Goal: Obtain resource: Obtain resource

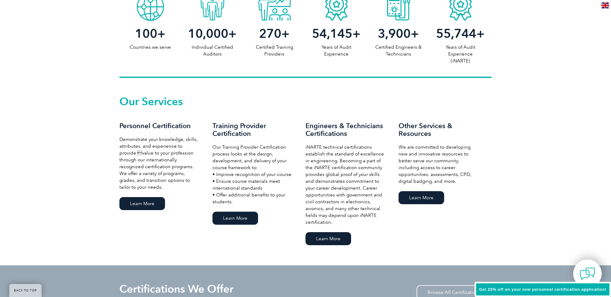
scroll to position [372, 0]
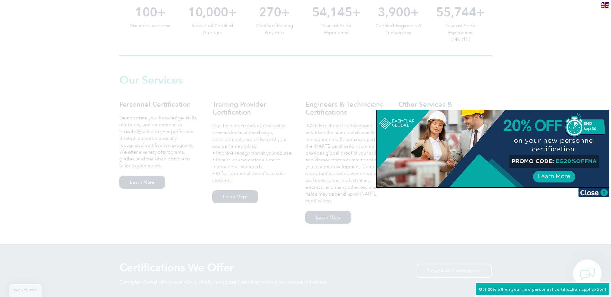
click at [253, 160] on div at bounding box center [305, 148] width 611 height 297
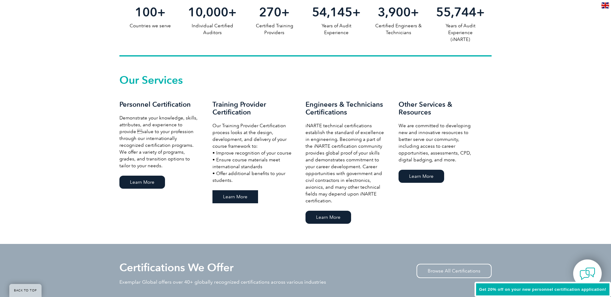
click at [242, 201] on link "Learn More" at bounding box center [235, 196] width 46 height 13
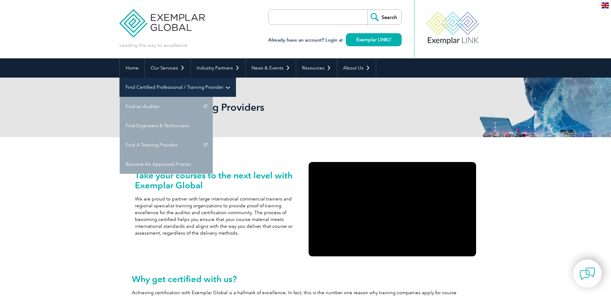
click at [236, 78] on link "Find Certified Professional / Training Provider" at bounding box center [178, 87] width 116 height 19
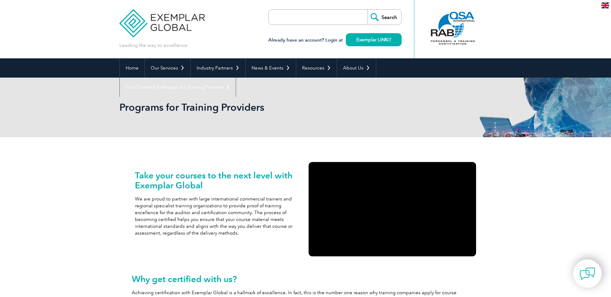
click at [226, 160] on div "Take your courses to the next level with Exemplar Global We are proud to partne…" at bounding box center [219, 209] width 174 height 100
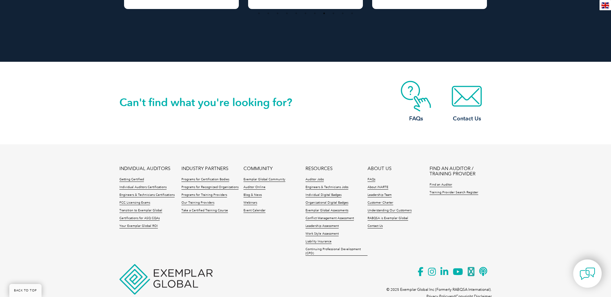
scroll to position [1200, 0]
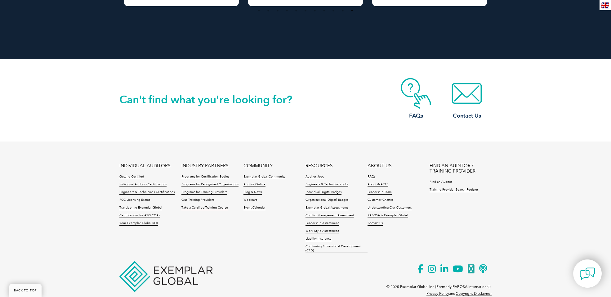
click at [196, 206] on link "Take a Certified Training Course" at bounding box center [204, 208] width 47 height 4
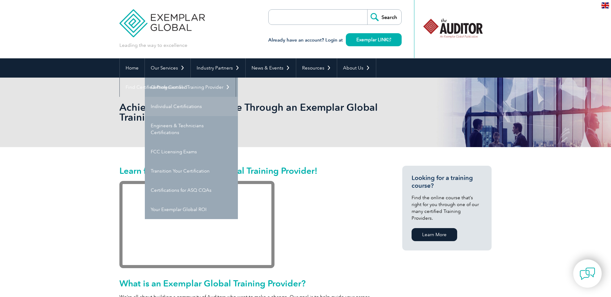
click at [164, 105] on link "Individual Certifications" at bounding box center [191, 106] width 93 height 19
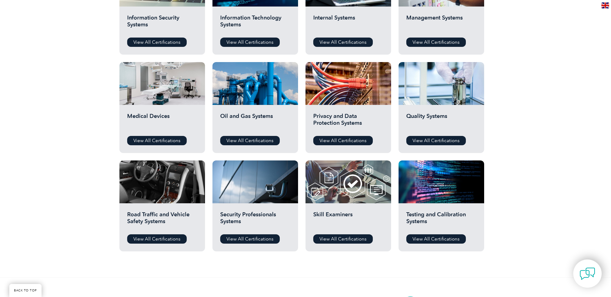
scroll to position [372, 0]
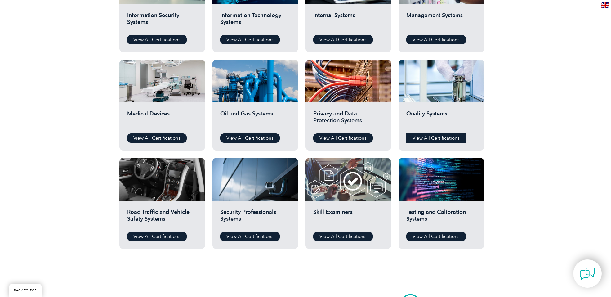
click at [423, 138] on link "View All Certifications" at bounding box center [436, 137] width 60 height 9
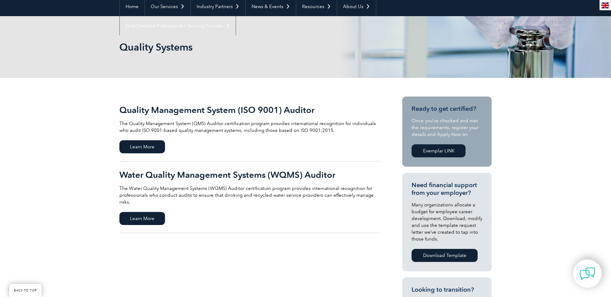
scroll to position [62, 0]
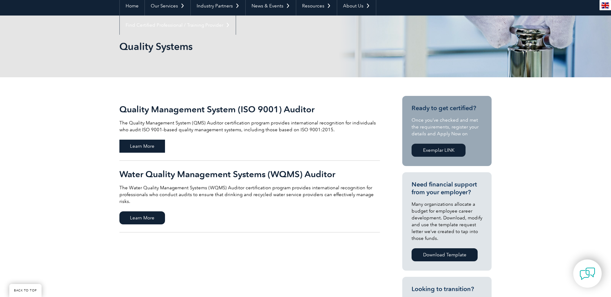
click at [144, 146] on span "Learn More" at bounding box center [142, 146] width 46 height 13
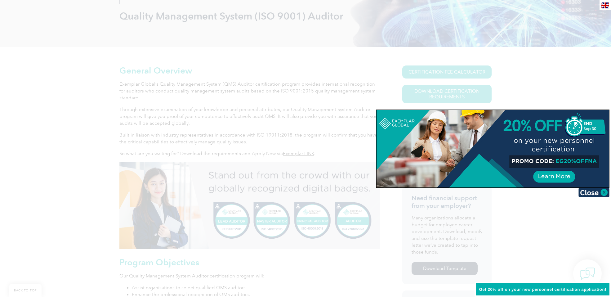
scroll to position [93, 0]
click at [605, 191] on img at bounding box center [593, 192] width 31 height 9
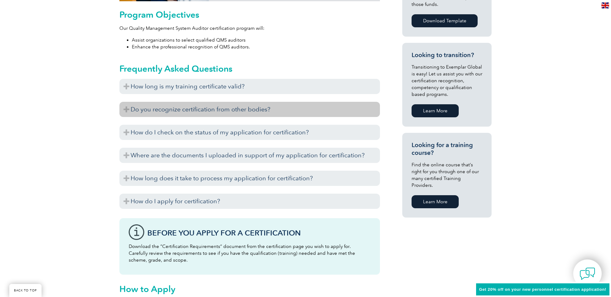
scroll to position [341, 0]
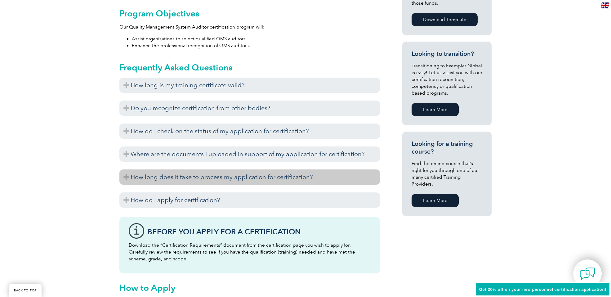
click at [183, 176] on h3 "How long does it take to process my application for certification?" at bounding box center [249, 176] width 261 height 15
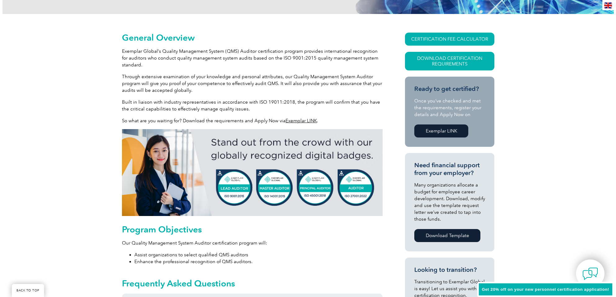
scroll to position [124, 0]
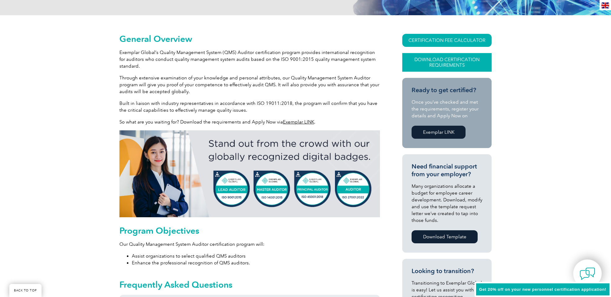
click at [420, 60] on link "Download Certification Requirements" at bounding box center [446, 62] width 89 height 19
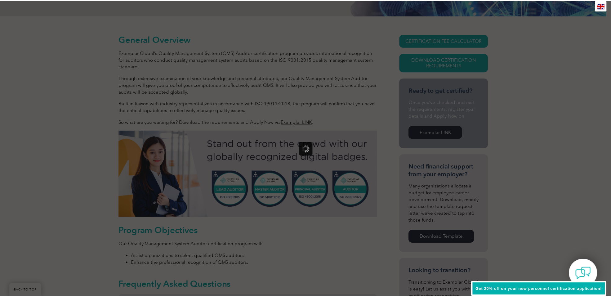
scroll to position [0, 0]
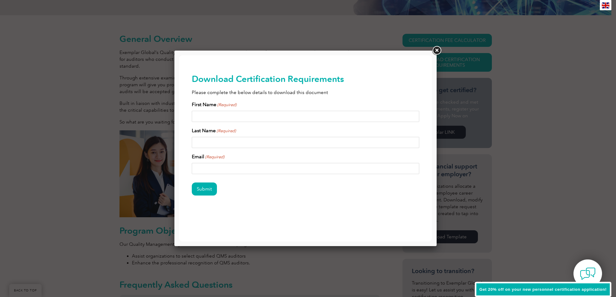
click at [438, 51] on link at bounding box center [436, 50] width 11 height 11
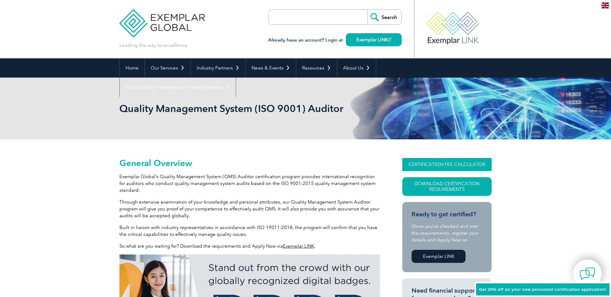
click at [484, 166] on link "CERTIFICATION FEE CALCULATOR" at bounding box center [446, 164] width 89 height 13
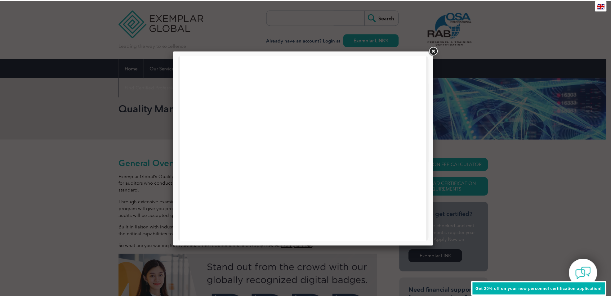
scroll to position [225, 0]
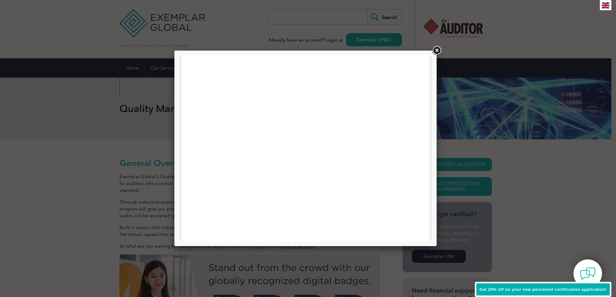
click at [437, 53] on link at bounding box center [436, 50] width 11 height 11
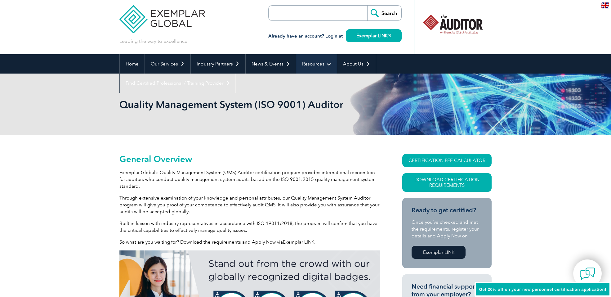
scroll to position [0, 0]
